Goal: Task Accomplishment & Management: Use online tool/utility

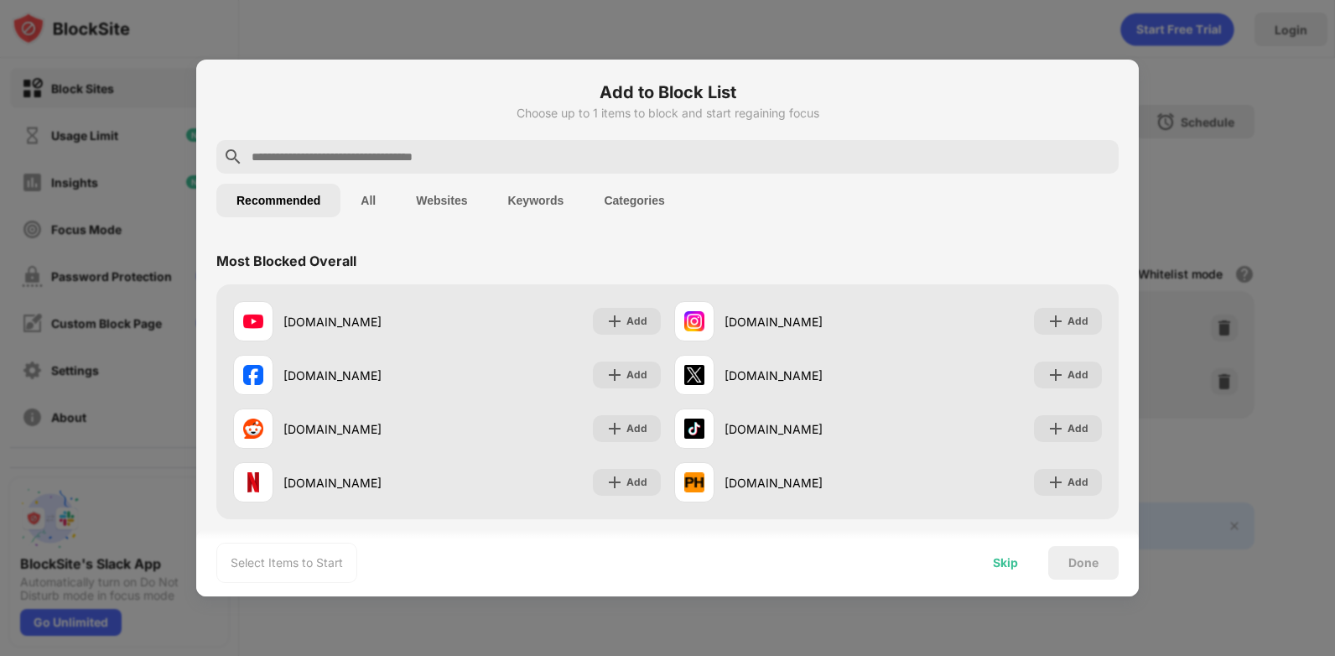
click at [1016, 562] on div "Skip" at bounding box center [1005, 562] width 25 height 13
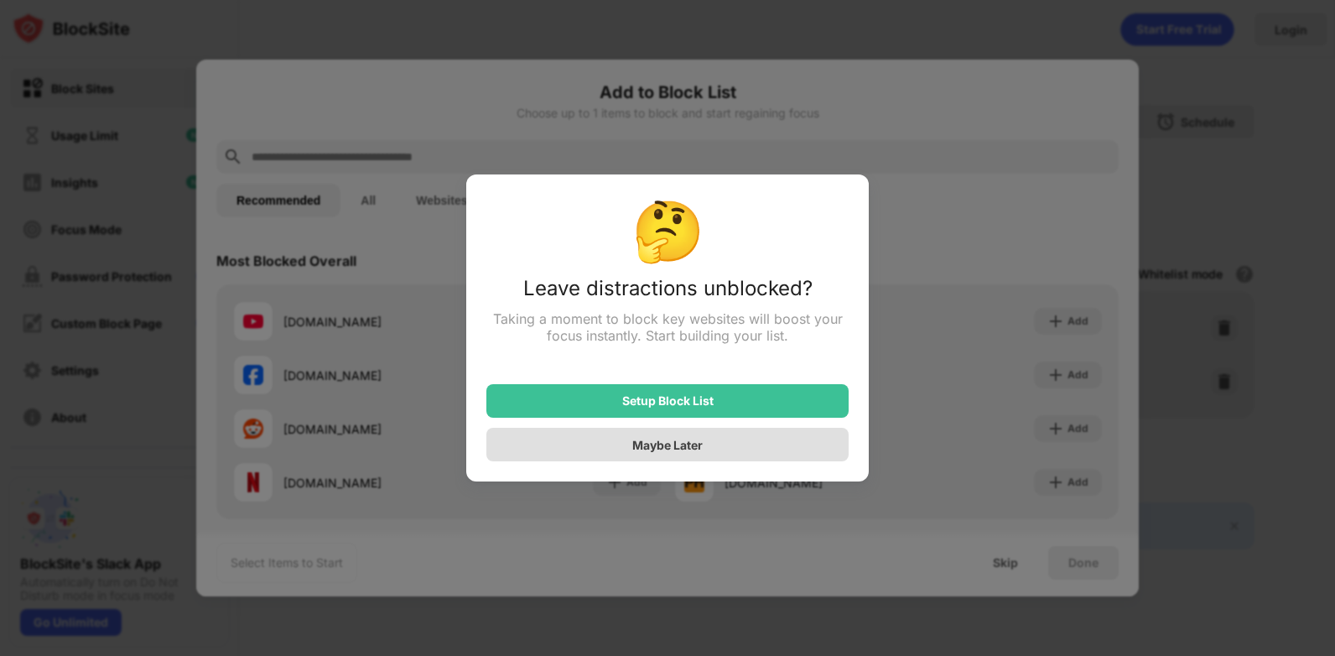
click at [747, 449] on div "Maybe Later" at bounding box center [667, 445] width 362 height 34
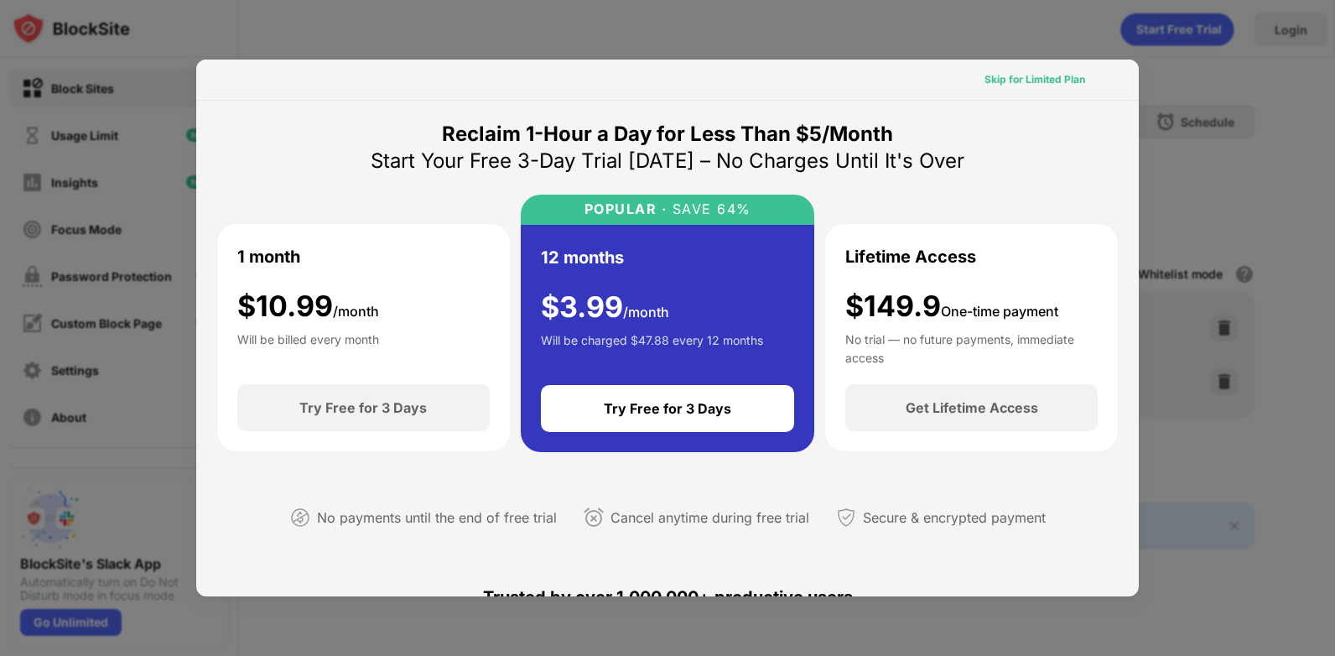
click at [1005, 75] on div "Skip for Limited Plan" at bounding box center [1035, 79] width 101 height 17
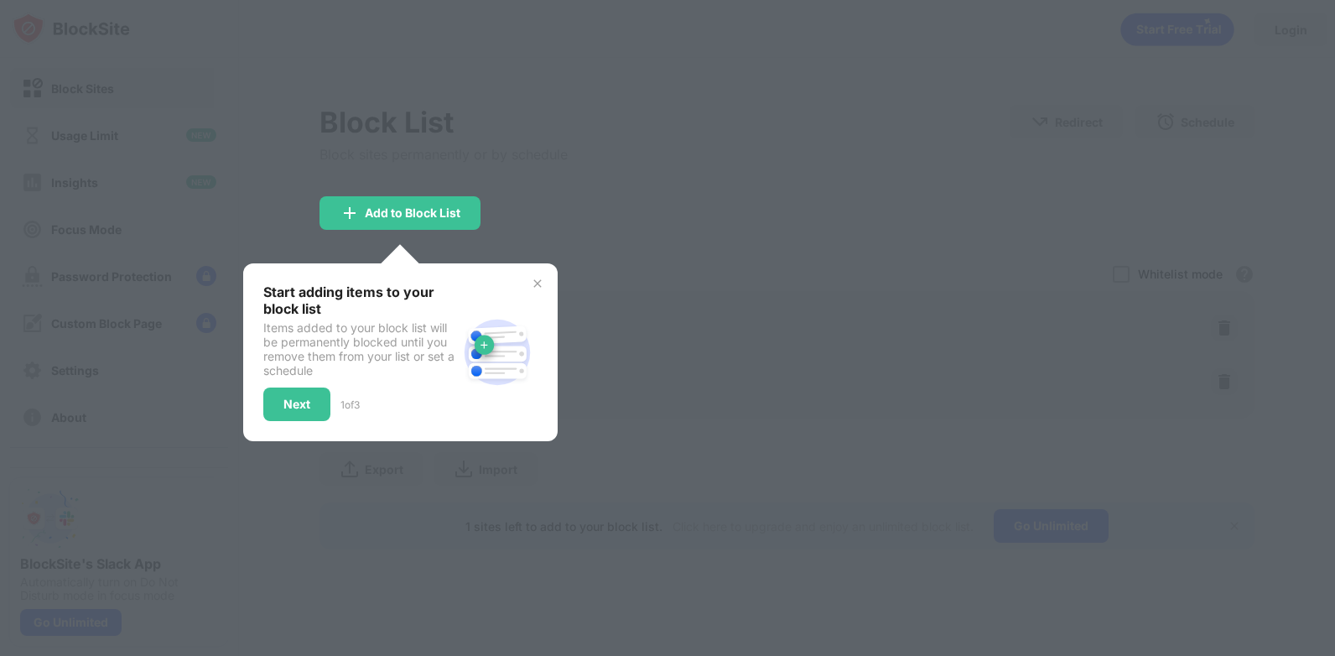
click at [528, 286] on div "Start adding items to your block list Items added to your block list will be pe…" at bounding box center [400, 352] width 274 height 138
click at [538, 281] on img at bounding box center [537, 283] width 13 height 13
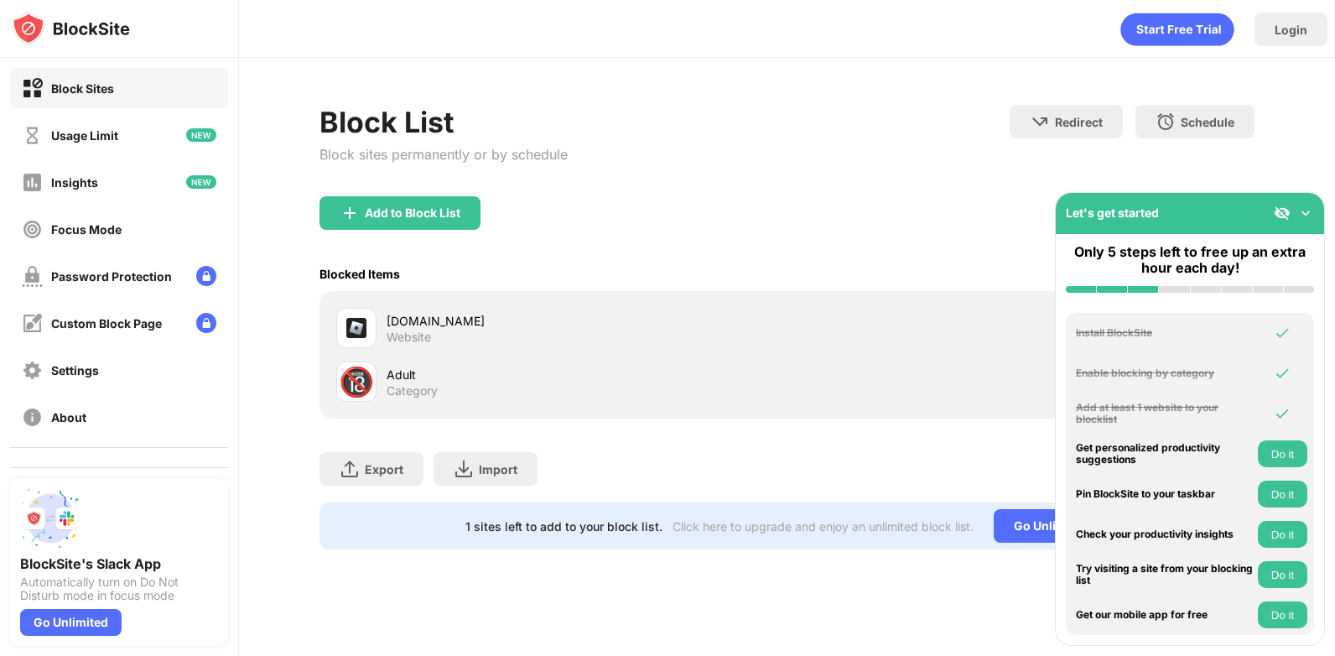
click at [755, 375] on div "Adult" at bounding box center [587, 375] width 401 height 18
drag, startPoint x: 757, startPoint y: 337, endPoint x: 824, endPoint y: 324, distance: 68.4
click at [763, 335] on div "[DOMAIN_NAME] Website" at bounding box center [587, 328] width 401 height 33
click at [1309, 215] on img at bounding box center [1305, 213] width 17 height 17
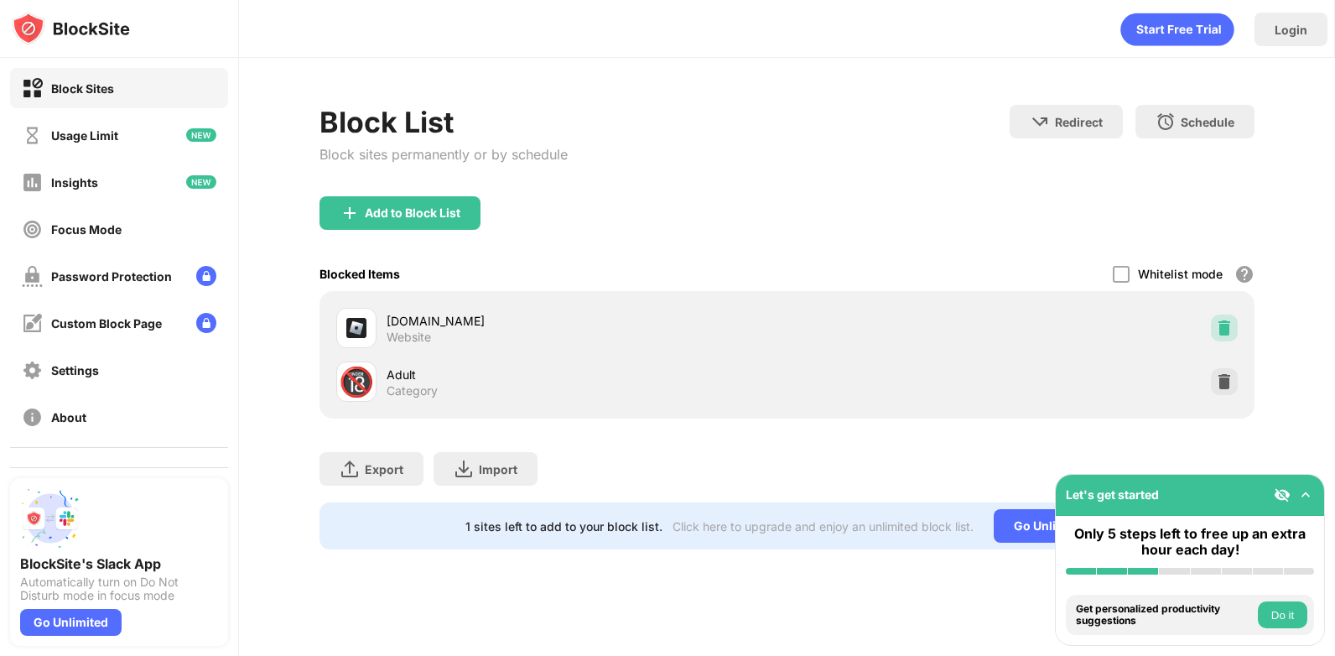
click at [1231, 325] on img at bounding box center [1224, 328] width 17 height 17
